Goal: Navigation & Orientation: Find specific page/section

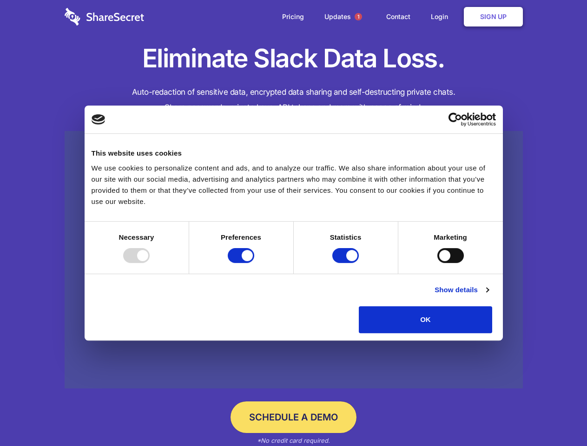
click at [150, 263] on div at bounding box center [136, 255] width 26 height 15
click at [254, 263] on input "Preferences" at bounding box center [241, 255] width 26 height 15
checkbox input "false"
click at [346, 263] on input "Statistics" at bounding box center [345, 255] width 26 height 15
checkbox input "false"
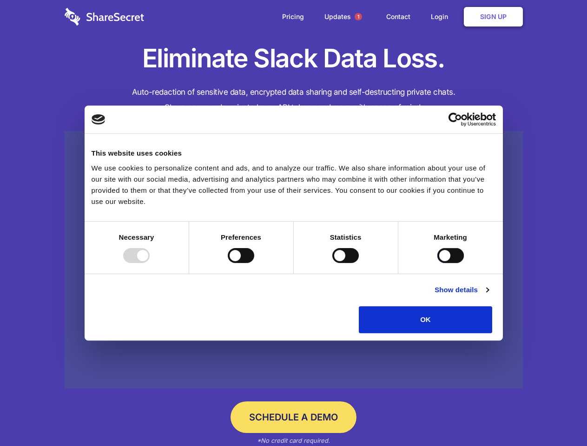
click at [437, 263] on input "Marketing" at bounding box center [450, 255] width 26 height 15
checkbox input "true"
click at [488, 295] on link "Show details" at bounding box center [461, 289] width 54 height 11
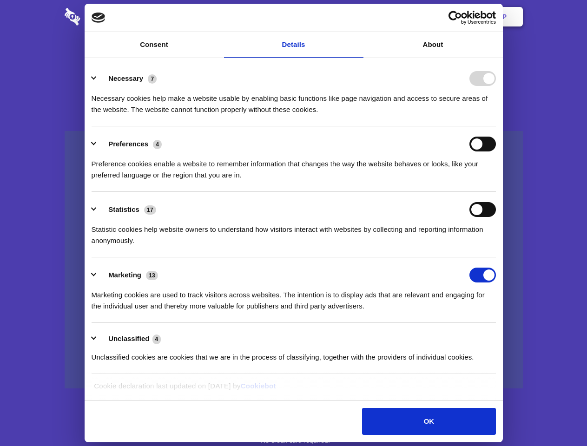
click at [513, 336] on link at bounding box center [294, 260] width 458 height 258
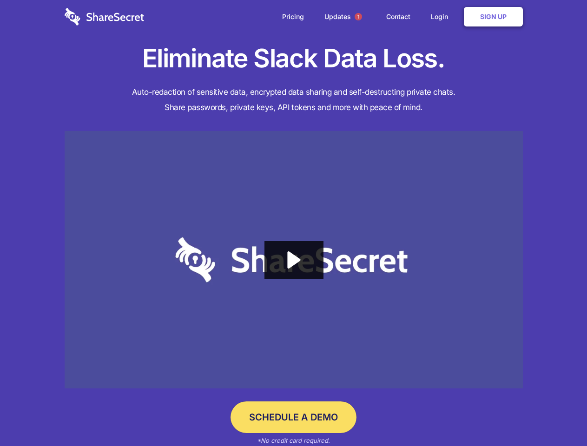
click at [358, 17] on span "1" at bounding box center [357, 16] width 7 height 7
